Goal: Obtain resource: Obtain resource

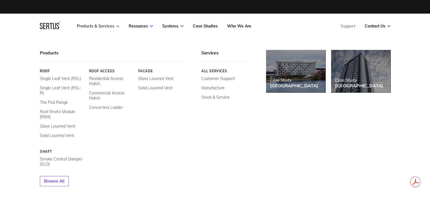
click at [86, 26] on link "Products & Services" at bounding box center [98, 25] width 42 height 5
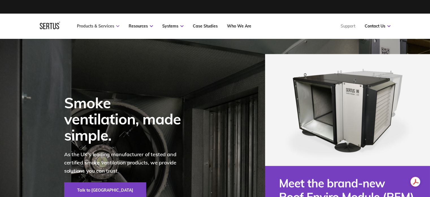
click at [86, 26] on link "Products & Services" at bounding box center [98, 25] width 42 height 5
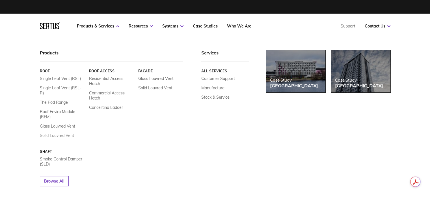
click at [62, 133] on link "Solid Louvred Vent" at bounding box center [57, 135] width 34 height 5
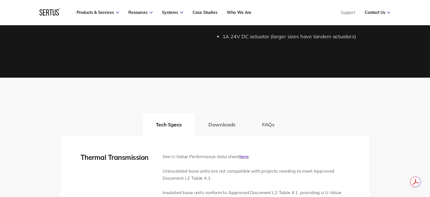
scroll to position [764, 0]
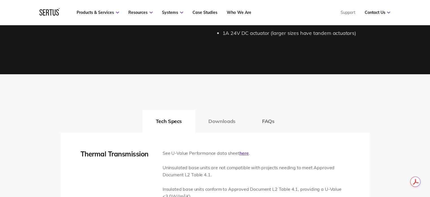
click at [208, 113] on button "Downloads" at bounding box center [222, 121] width 54 height 23
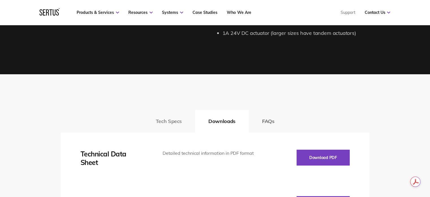
click at [186, 121] on button "Tech Specs" at bounding box center [169, 121] width 53 height 23
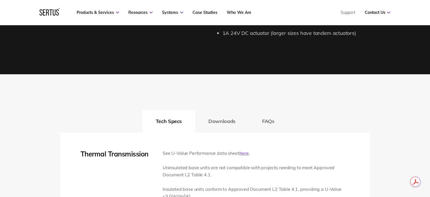
click at [247, 155] on link "here" at bounding box center [243, 153] width 9 height 6
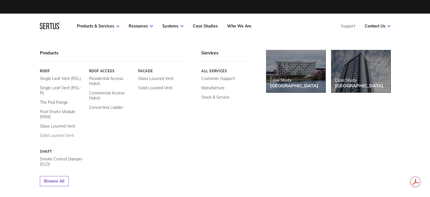
click at [70, 133] on link "Solid Louvred Vent" at bounding box center [57, 135] width 34 height 5
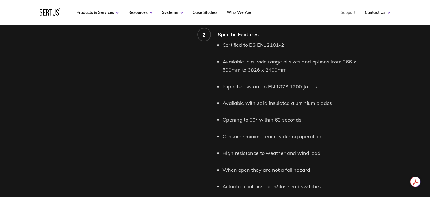
scroll to position [792, 0]
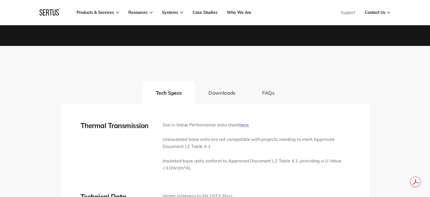
click at [244, 126] on link "here" at bounding box center [243, 125] width 9 height 6
